Goal: Information Seeking & Learning: Learn about a topic

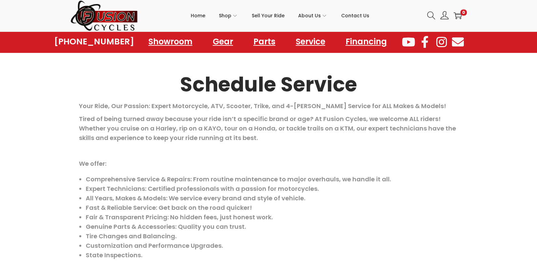
scroll to position [30, 0]
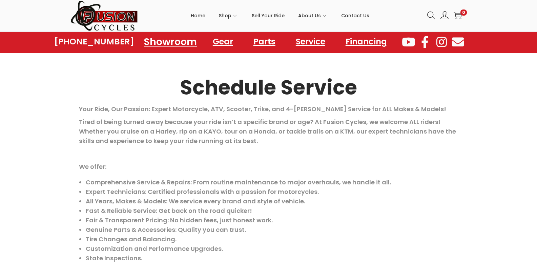
click at [178, 44] on link "Showroom" at bounding box center [170, 41] width 69 height 19
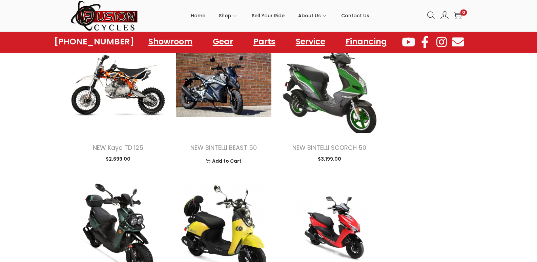
scroll to position [914, 0]
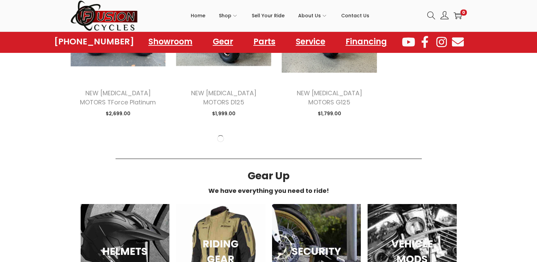
scroll to position [1794, 0]
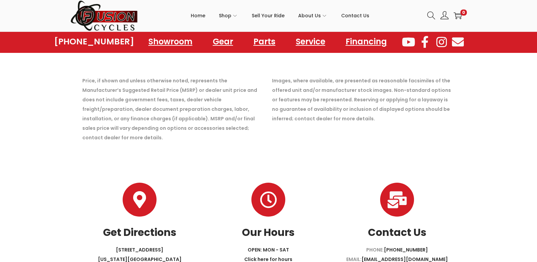
scroll to position [2484, 0]
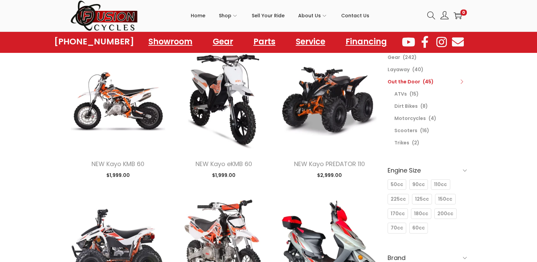
scroll to position [68, 0]
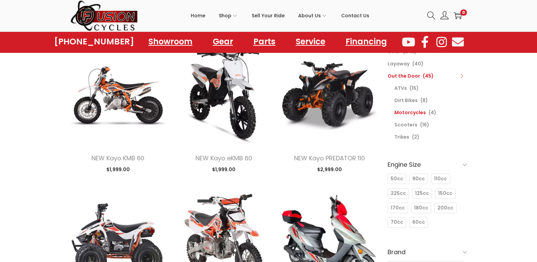
click at [411, 113] on link "Motorcycles" at bounding box center [409, 112] width 31 height 7
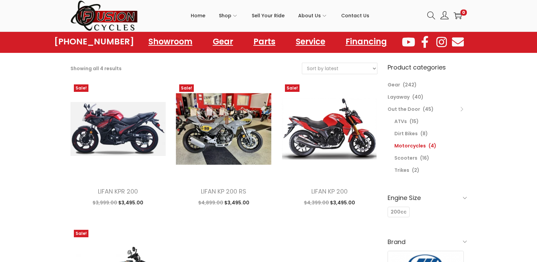
scroll to position [34, 0]
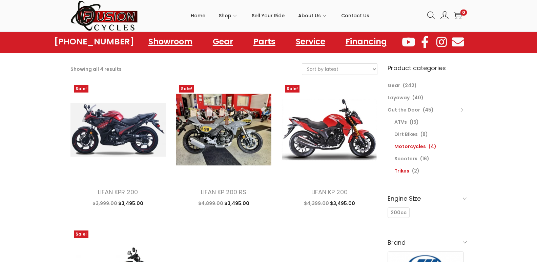
click at [402, 170] on link "Trikes" at bounding box center [401, 170] width 15 height 7
